Goal: Check status

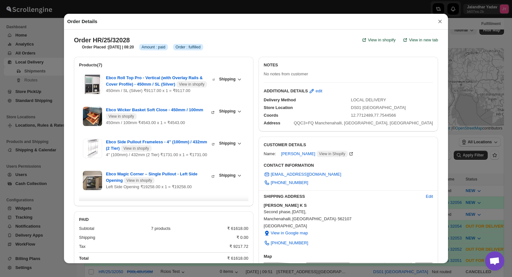
scroll to position [383, 0]
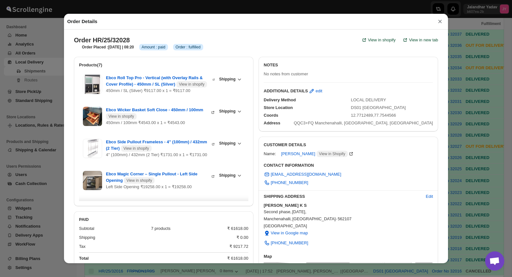
click at [439, 23] on button "×" at bounding box center [440, 21] width 10 height 9
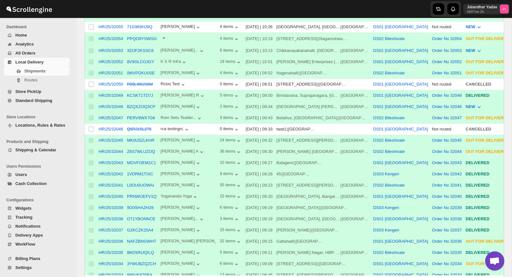
scroll to position [0, 0]
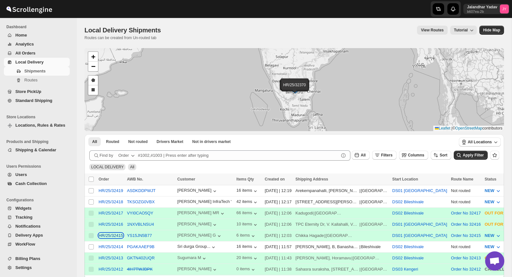
click at [119, 236] on div "HR/25/32415" at bounding box center [111, 235] width 25 height 5
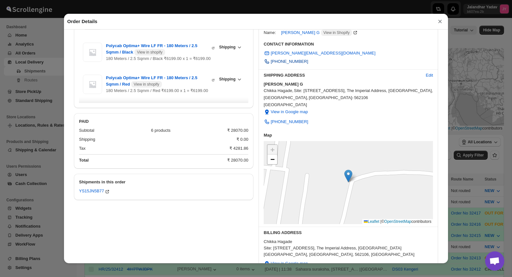
scroll to position [101, 0]
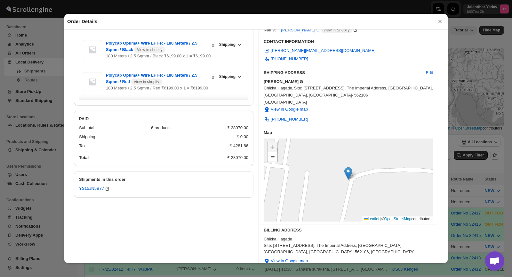
click at [302, 155] on div "+ − Leaflet | © OpenStreetMap contributors" at bounding box center [348, 179] width 169 height 83
click at [288, 112] on span "View in Google map" at bounding box center [289, 109] width 37 height 6
